Goal: Find contact information: Find contact information

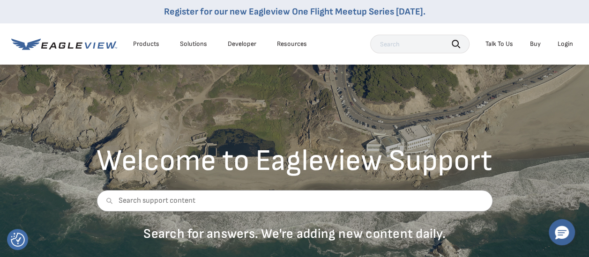
click at [495, 44] on div "Talk To Us" at bounding box center [499, 44] width 28 height 8
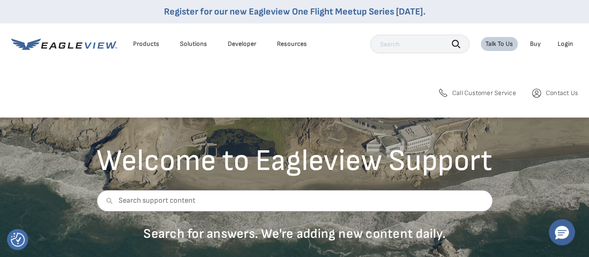
click at [483, 94] on span "Call Customer Service" at bounding box center [484, 93] width 64 height 8
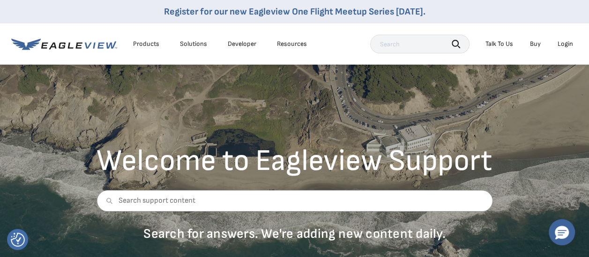
click at [500, 45] on div "Talk To Us" at bounding box center [499, 44] width 28 height 8
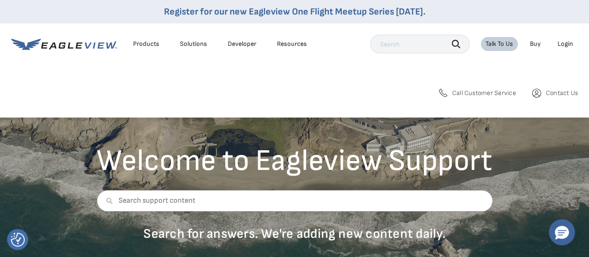
click at [512, 97] on link "Call Customer Service" at bounding box center [476, 93] width 79 height 12
click at [553, 92] on span "Contact Us" at bounding box center [562, 93] width 32 height 8
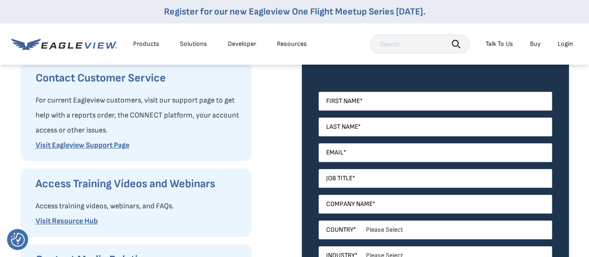
scroll to position [190, 0]
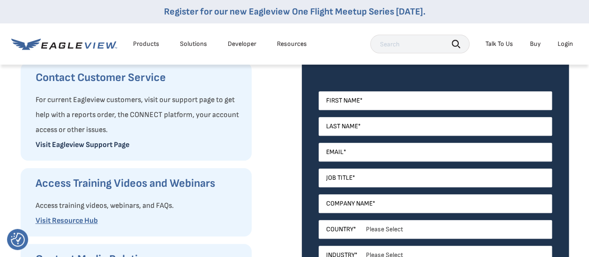
click at [96, 141] on link "Visit Eagleview Support Page" at bounding box center [83, 145] width 94 height 9
